Goal: Information Seeking & Learning: Find specific fact

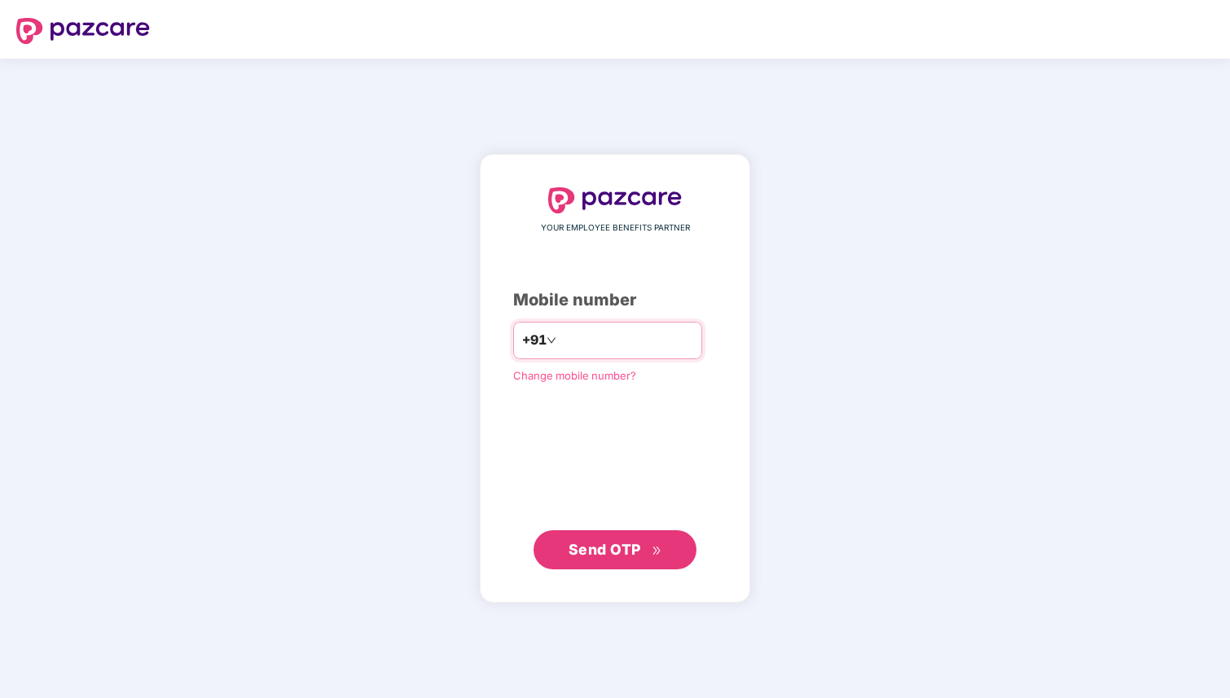
click at [586, 338] on input "number" at bounding box center [627, 341] width 134 height 26
type input "**********"
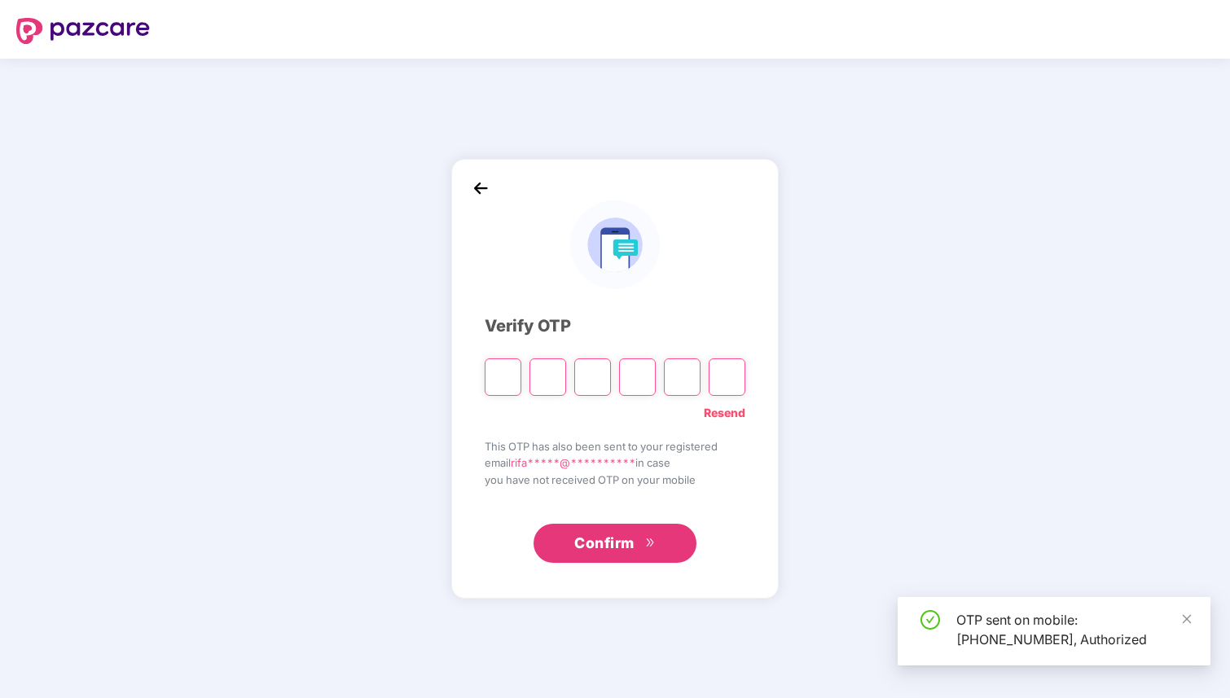
click at [496, 378] on input "Please enter verification code. Digit 1" at bounding box center [503, 376] width 37 height 37
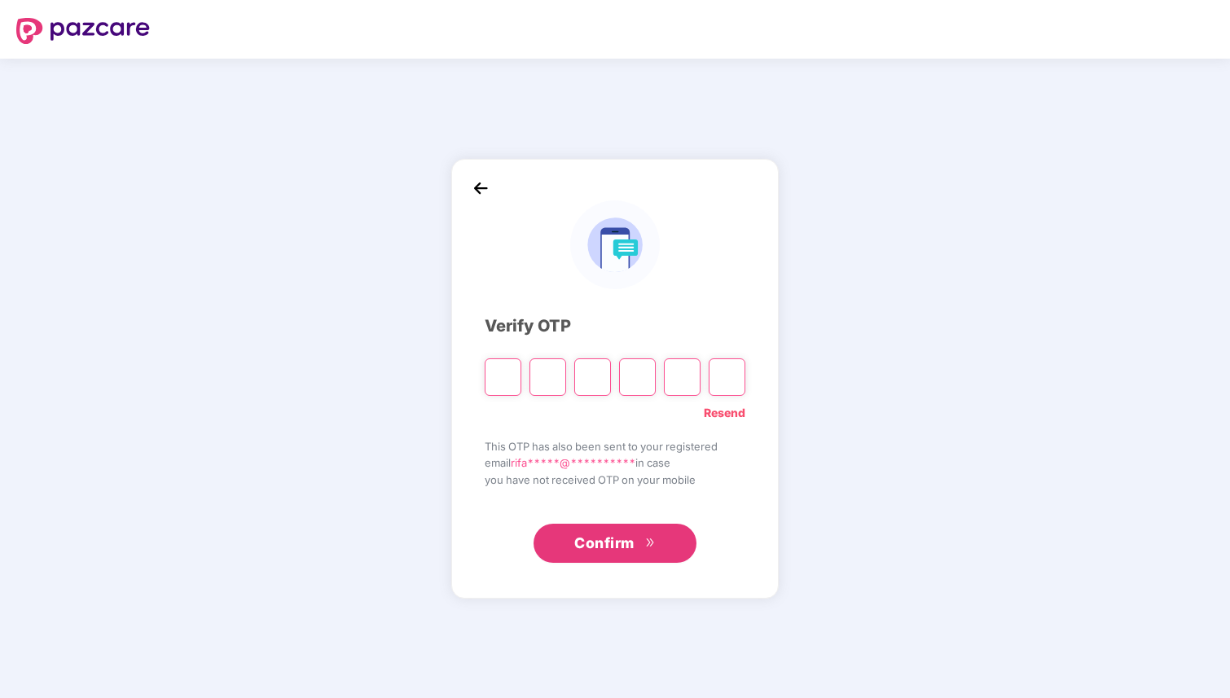
type input "*"
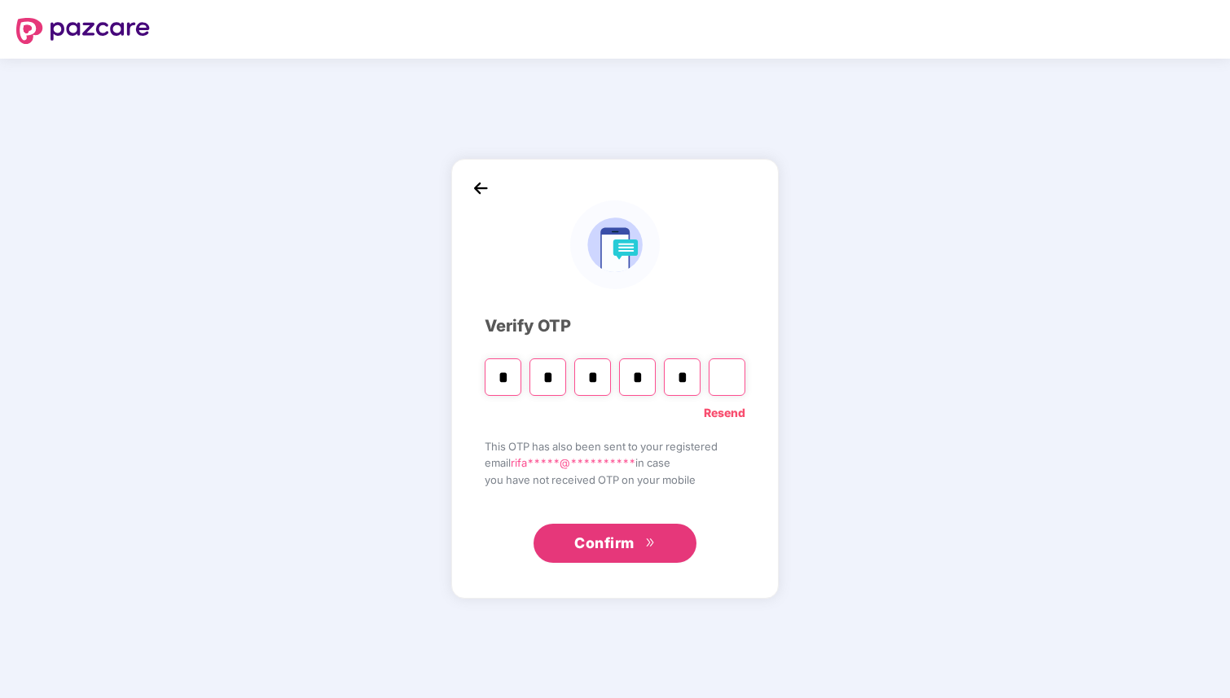
type input "*"
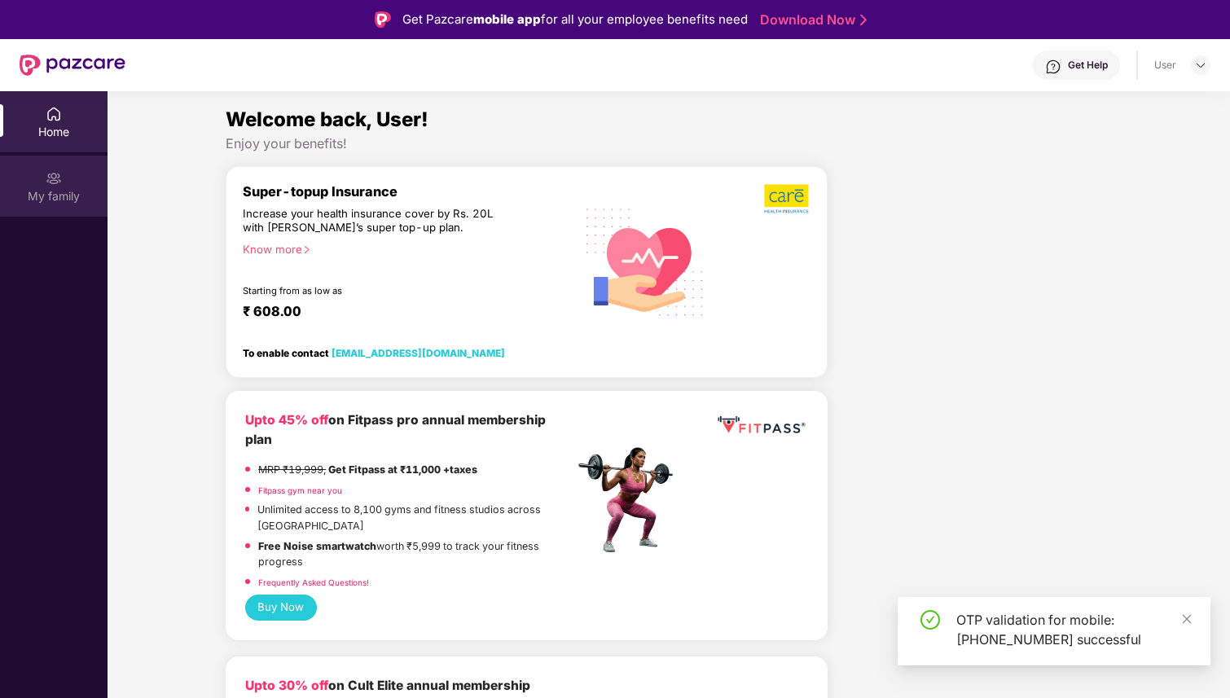
click at [32, 183] on div "My family" at bounding box center [54, 186] width 108 height 61
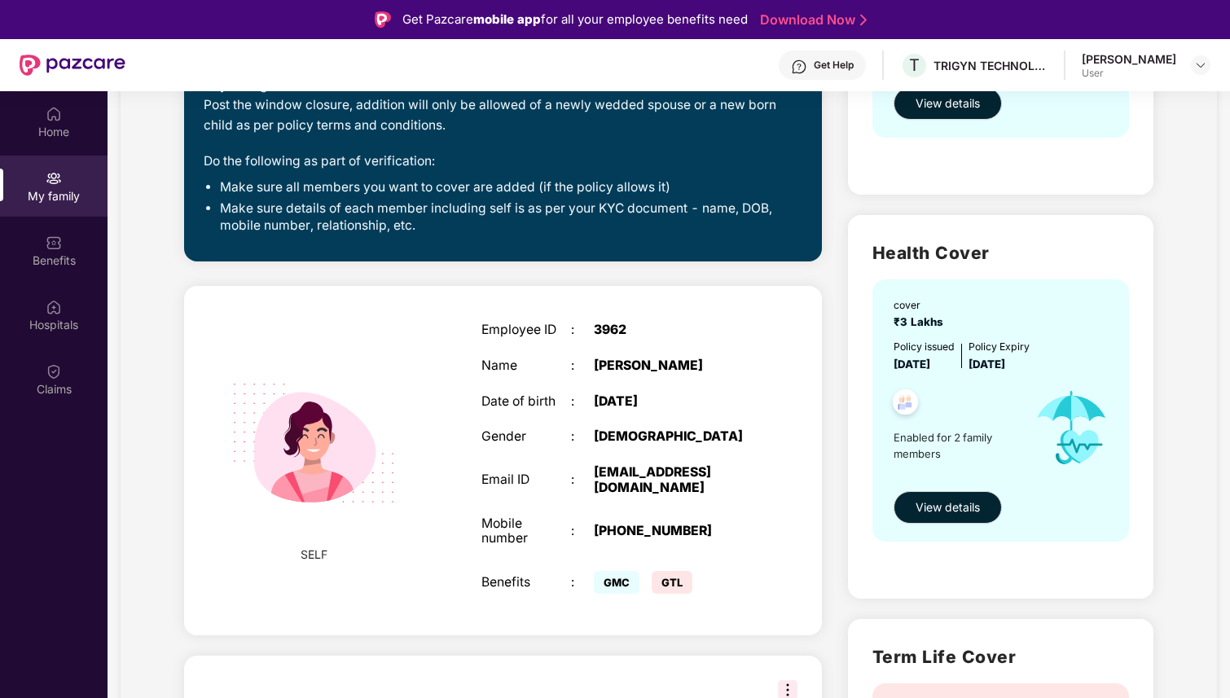
scroll to position [398, 0]
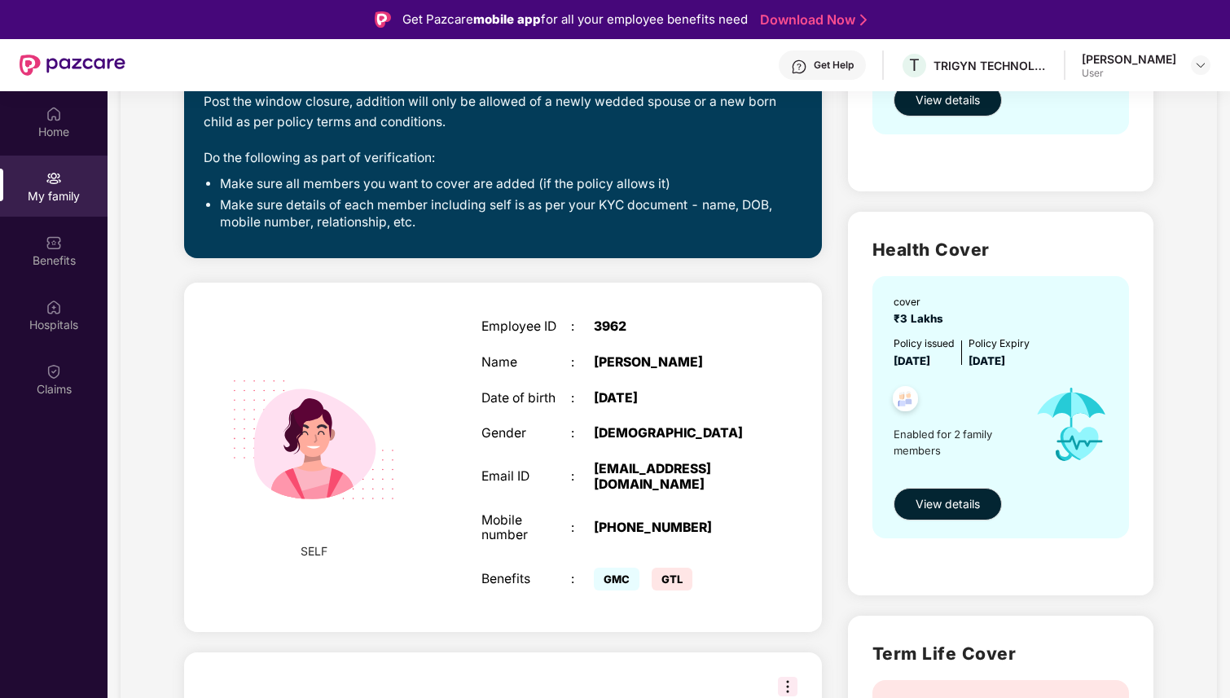
click at [639, 363] on div "[PERSON_NAME]" at bounding box center [672, 362] width 157 height 15
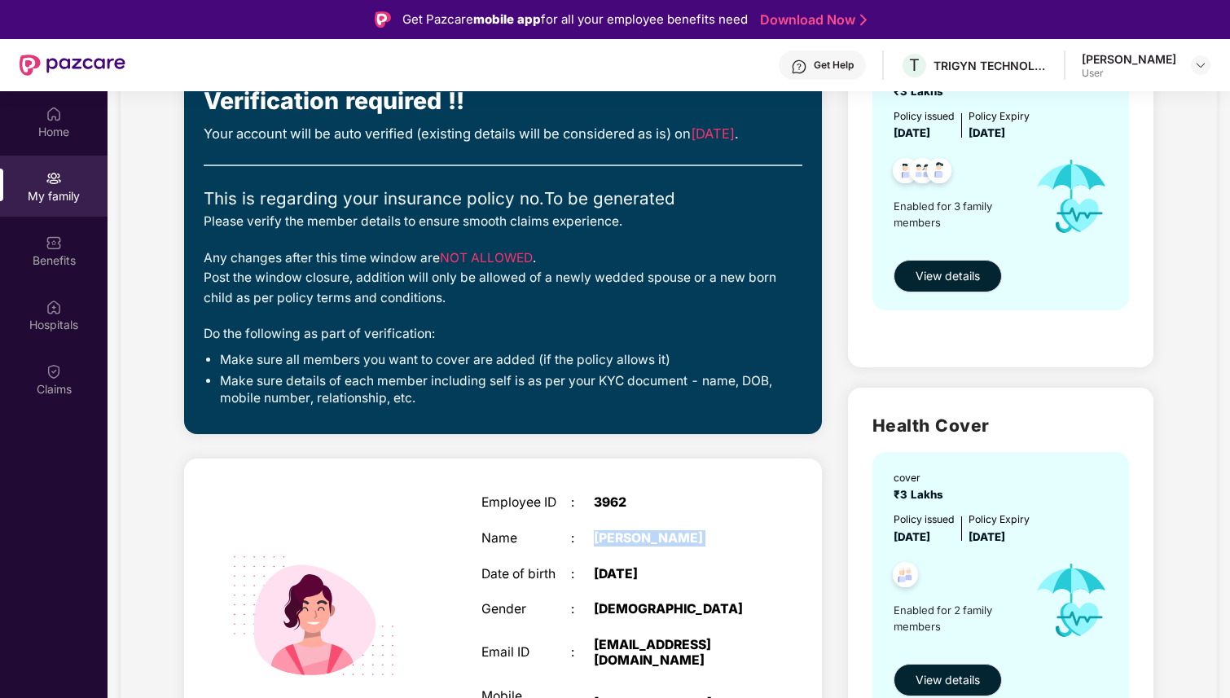
scroll to position [177, 0]
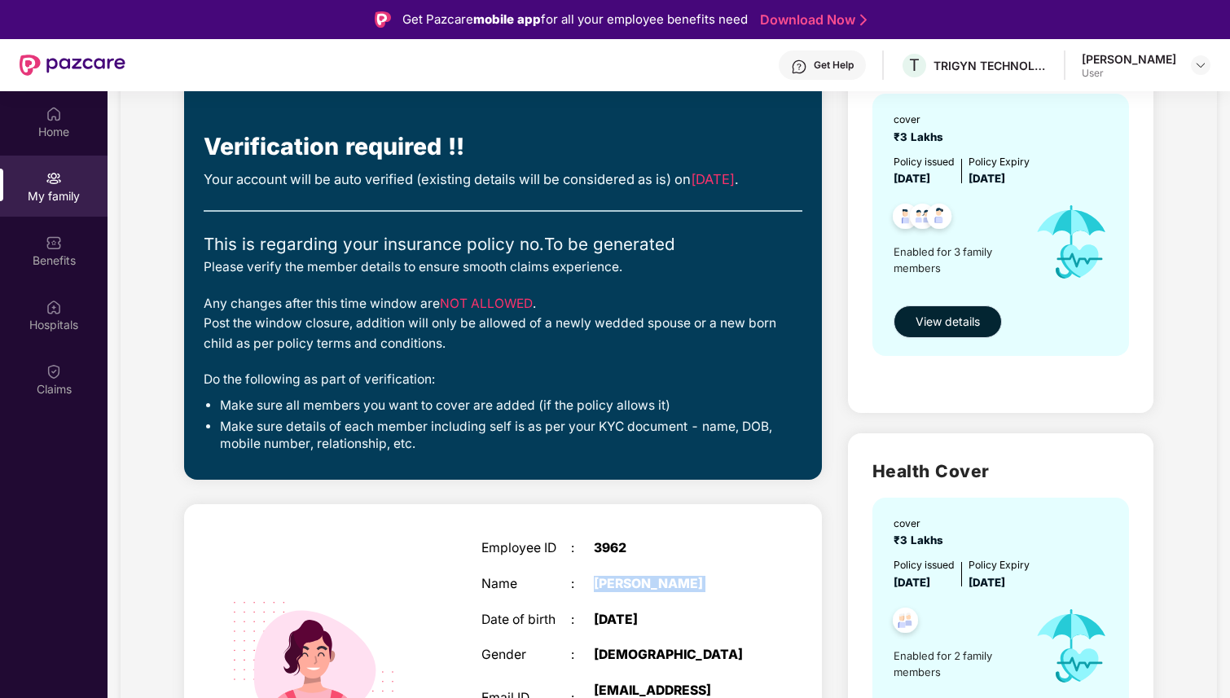
click at [949, 318] on span "View details" at bounding box center [948, 322] width 64 height 18
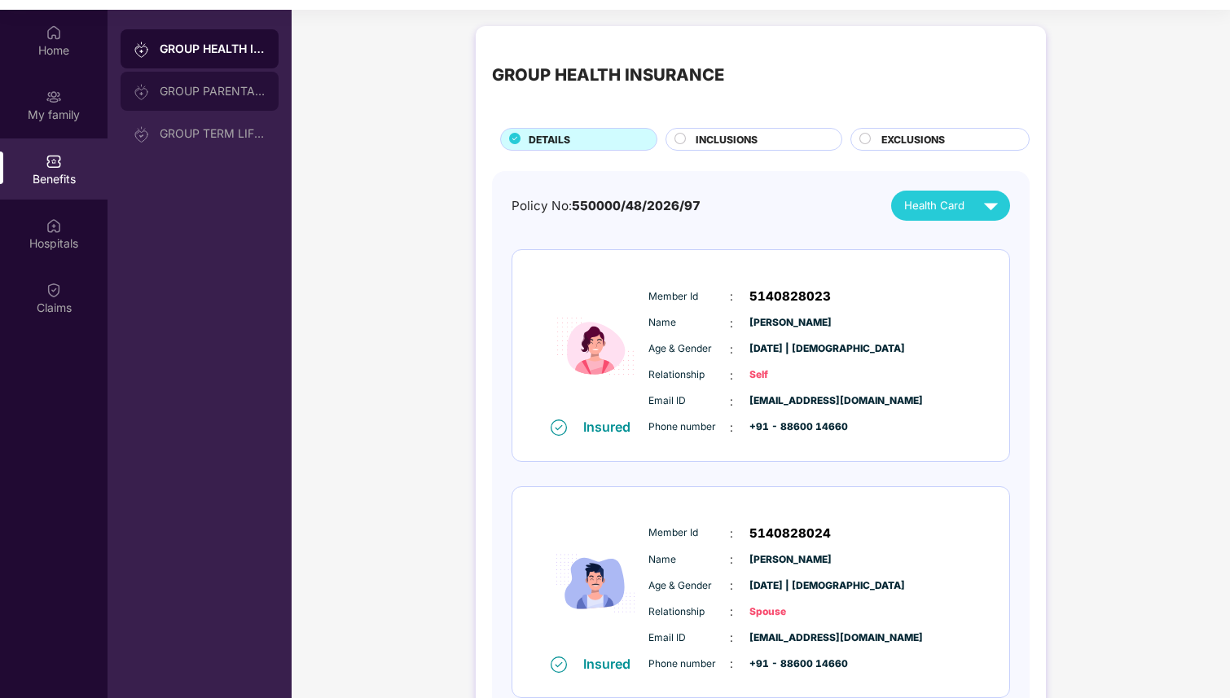
click at [180, 80] on div "GROUP PARENTAL POLICY" at bounding box center [200, 91] width 158 height 39
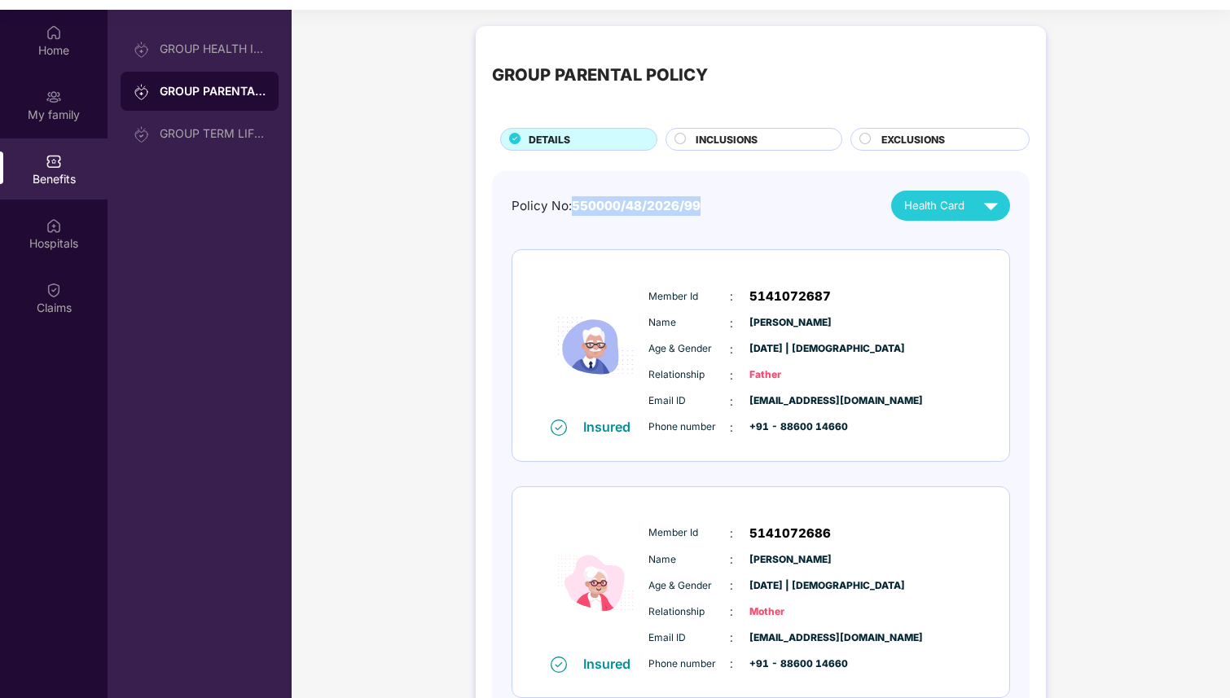
drag, startPoint x: 575, startPoint y: 207, endPoint x: 731, endPoint y: 207, distance: 155.6
click at [731, 207] on div "Policy No: 550000/48/2026/99 Health Card" at bounding box center [761, 206] width 499 height 30
copy span "550000/48/2026/99"
click at [983, 198] on img at bounding box center [991, 205] width 29 height 29
click at [994, 248] on img at bounding box center [998, 244] width 12 height 12
